Goal: Information Seeking & Learning: Learn about a topic

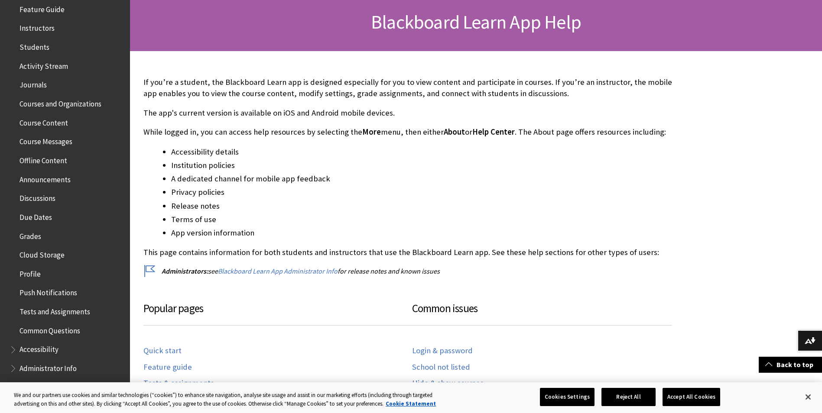
scroll to position [148, 0]
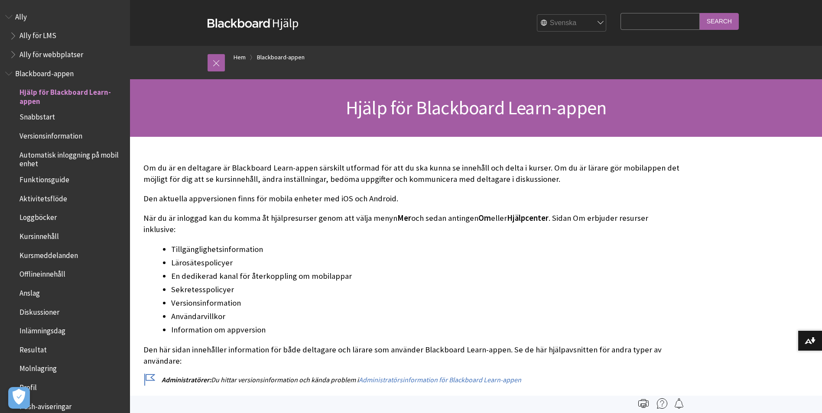
click at [34, 116] on span "Snabbstart" at bounding box center [37, 116] width 36 height 12
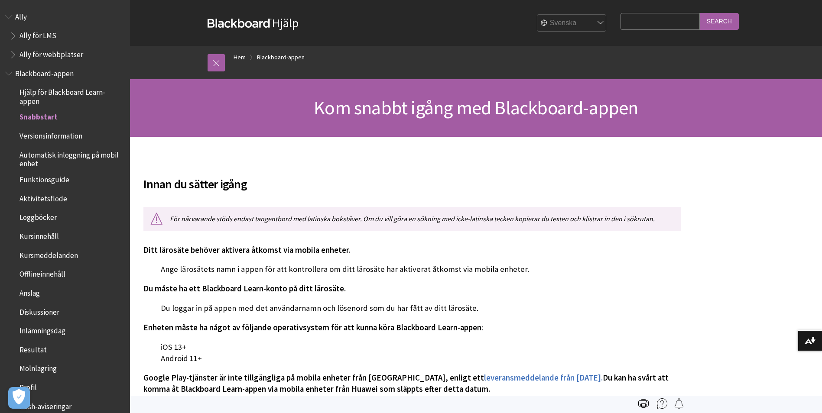
click at [36, 96] on span "Hjälp för Blackboard Learn-appen" at bounding box center [71, 95] width 104 height 20
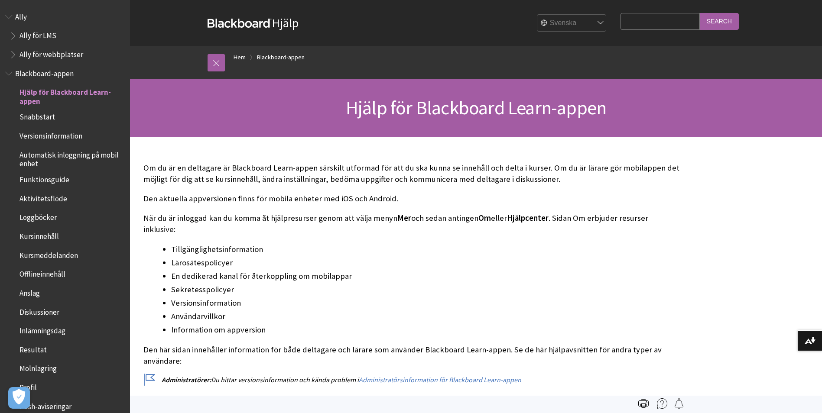
click at [41, 70] on span "Blackboard-appen" at bounding box center [44, 72] width 58 height 12
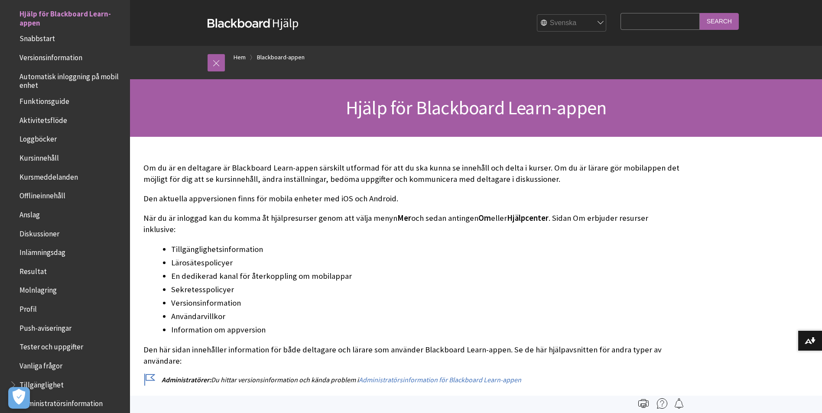
scroll to position [87, 0]
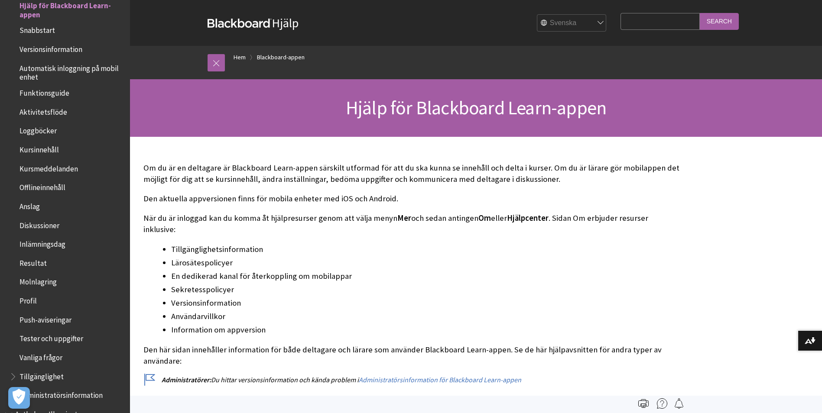
click at [58, 168] on span "Kursmeddelanden" at bounding box center [48, 168] width 58 height 12
click at [48, 228] on span "Diskussioner" at bounding box center [39, 224] width 40 height 12
click at [55, 246] on span "Inlämningsdag" at bounding box center [42, 243] width 46 height 12
click at [49, 265] on span "Resultat" at bounding box center [67, 263] width 115 height 15
click at [44, 263] on span "Resultat" at bounding box center [33, 262] width 29 height 12
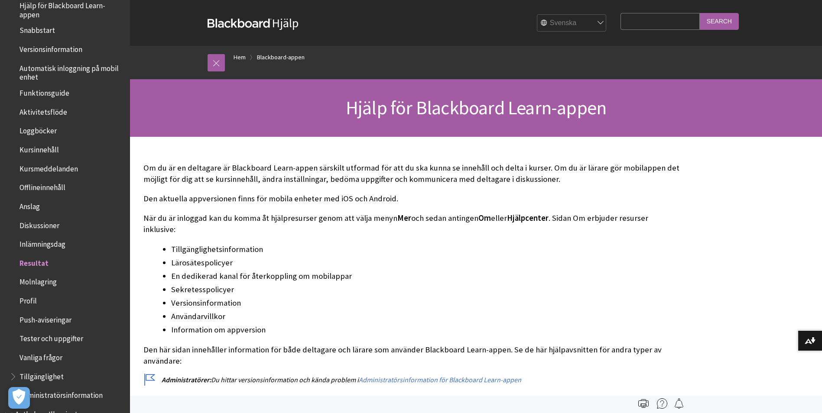
click at [23, 191] on span "Offlineinnehåll" at bounding box center [42, 186] width 46 height 12
click at [26, 163] on span "Kursmeddelanden" at bounding box center [48, 168] width 58 height 12
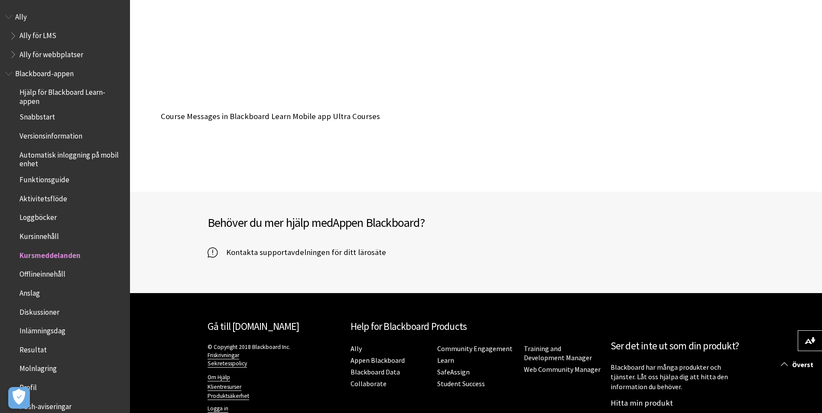
click at [63, 256] on span "Kursmeddelanden" at bounding box center [49, 254] width 61 height 12
click at [50, 237] on span "Kursinnehåll" at bounding box center [38, 235] width 39 height 12
click at [50, 237] on span "Kursinnehåll" at bounding box center [40, 235] width 42 height 12
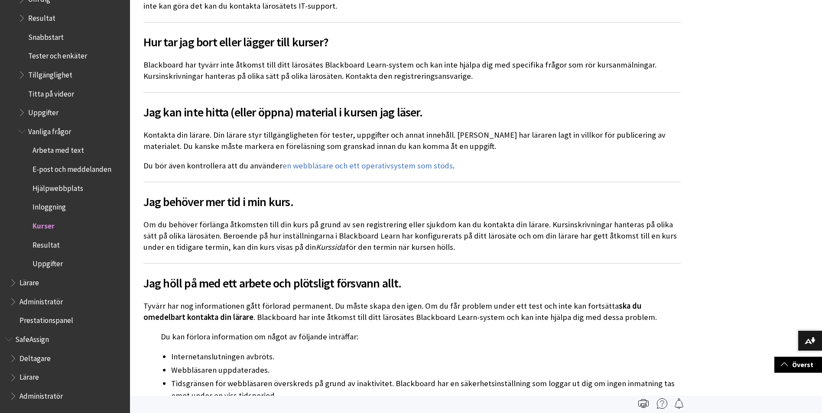
scroll to position [303, 0]
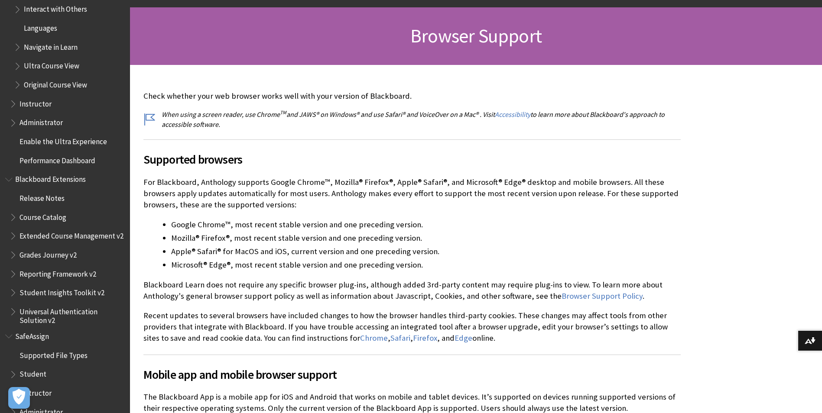
scroll to position [173, 0]
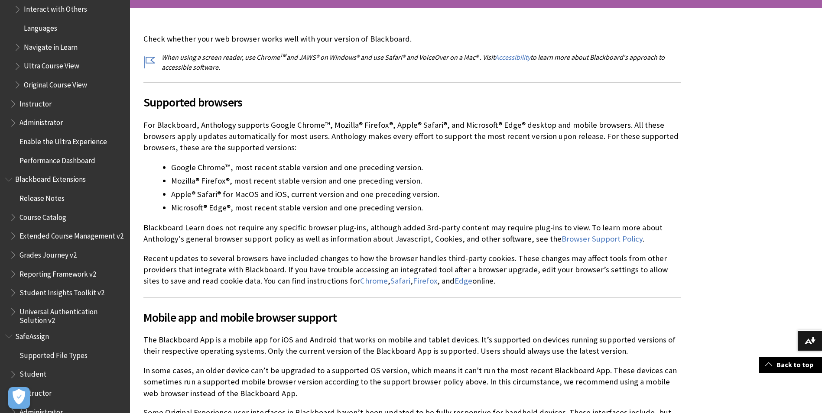
click at [543, 155] on div "Check whether your web browser works well with your version of Blackboard. When…" at bounding box center [411, 277] width 537 height 488
